Goal: Information Seeking & Learning: Learn about a topic

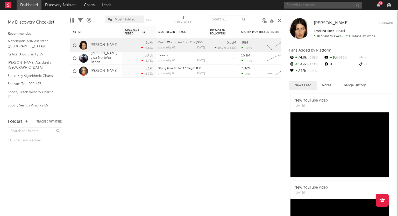
click at [300, 4] on input "text" at bounding box center [323, 5] width 78 height 6
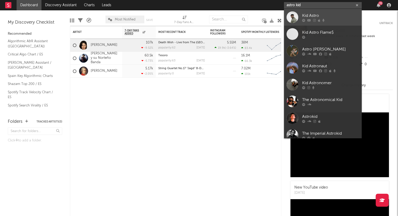
type input "astro kid"
click at [318, 17] on div "Kid Astro" at bounding box center [330, 15] width 57 height 6
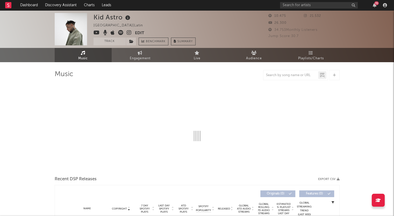
select select "6m"
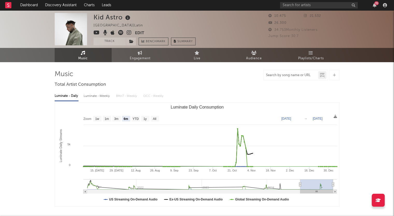
click at [284, 75] on input "text" at bounding box center [290, 75] width 55 height 4
type input "en el bloque"
click at [322, 75] on icon at bounding box center [323, 75] width 3 height 3
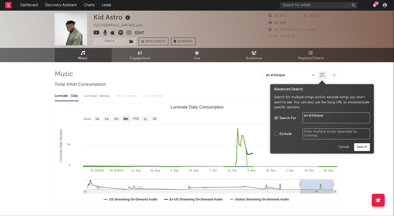
click at [362, 147] on button "Search" at bounding box center [362, 147] width 16 height 8
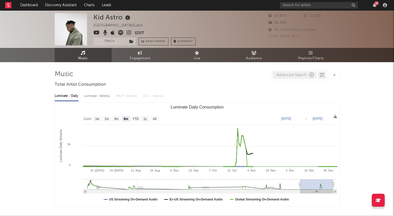
click at [292, 74] on div "Advanced Search" at bounding box center [294, 75] width 44 height 8
click at [296, 77] on div "Advanced Search" at bounding box center [294, 75] width 44 height 8
click at [300, 89] on div "Luminate - Daily Luminate - Weekly BMAT - Weekly OCC - Weekly Zoom 1w 1m 3m 6m …" at bounding box center [197, 148] width 285 height 119
click at [331, 72] on div at bounding box center [334, 75] width 10 height 10
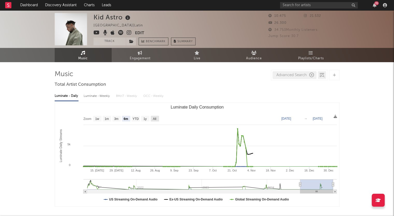
click at [155, 119] on text "All" at bounding box center [153, 119] width 3 height 4
select select "All"
type input "[DATE]"
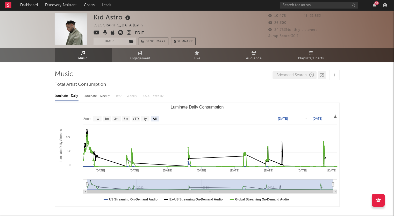
click at [99, 96] on div "Luminate - Weekly" at bounding box center [97, 96] width 27 height 9
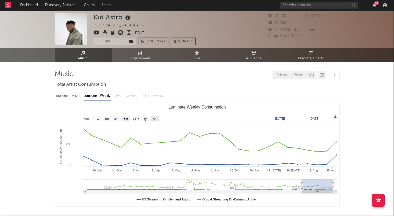
click at [152, 118] on text "All" at bounding box center [153, 119] width 3 height 4
select select "All"
type input "[DATE]"
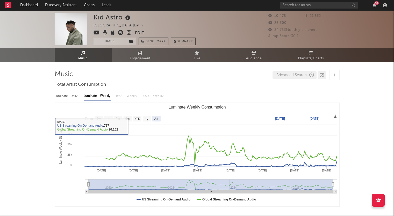
click at [127, 93] on div "Luminate - Daily Luminate - Weekly BMAT - Weekly OCC - Weekly" at bounding box center [197, 96] width 285 height 9
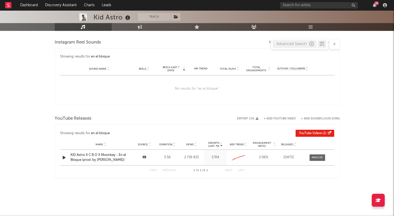
scroll to position [337, 0]
